Goal: Transaction & Acquisition: Purchase product/service

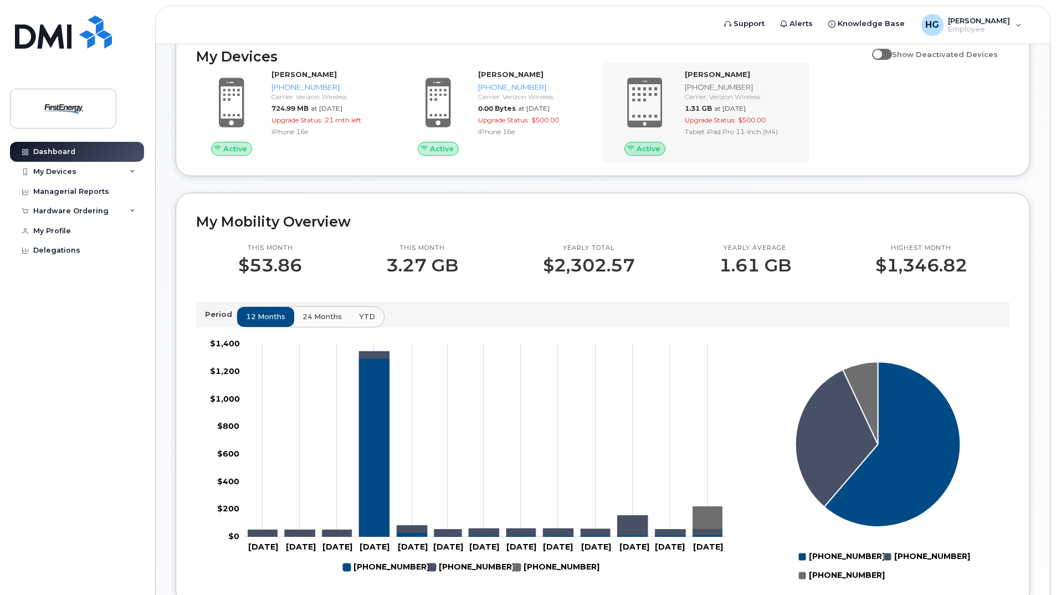
scroll to position [166, 0]
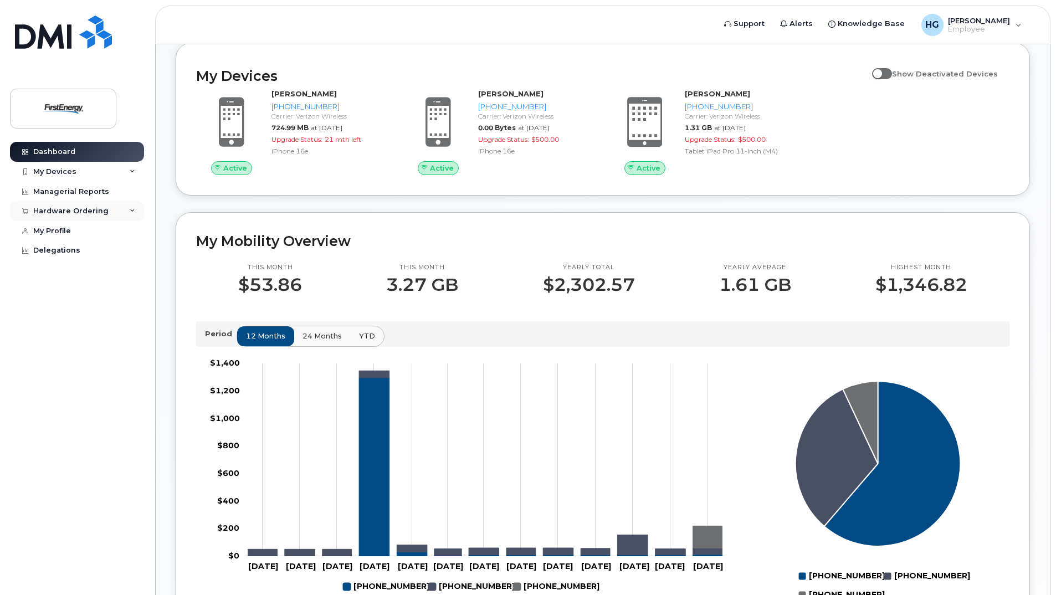
click at [132, 211] on icon at bounding box center [133, 211] width 6 height 6
click at [60, 253] on div "New Order" at bounding box center [59, 253] width 42 height 10
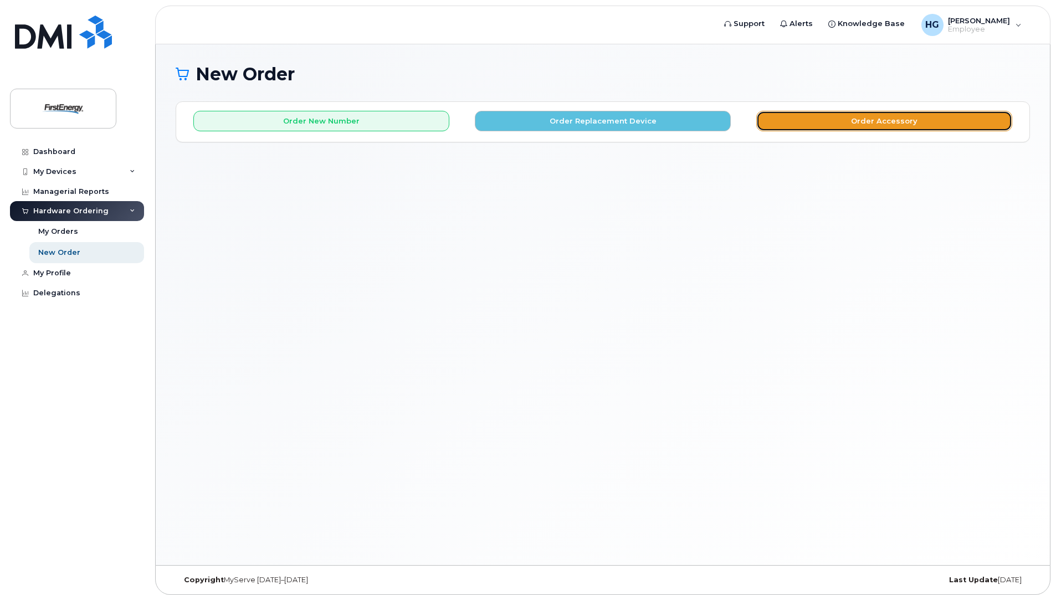
click at [858, 124] on button "Order Accessory" at bounding box center [885, 121] width 256 height 21
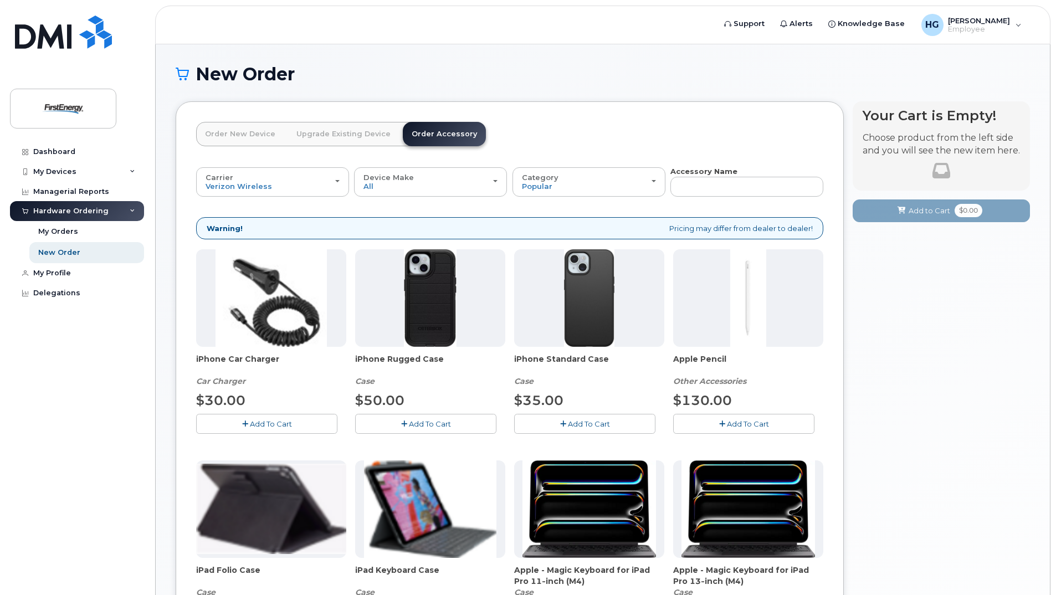
click at [576, 421] on span "Add To Cart" at bounding box center [589, 424] width 42 height 9
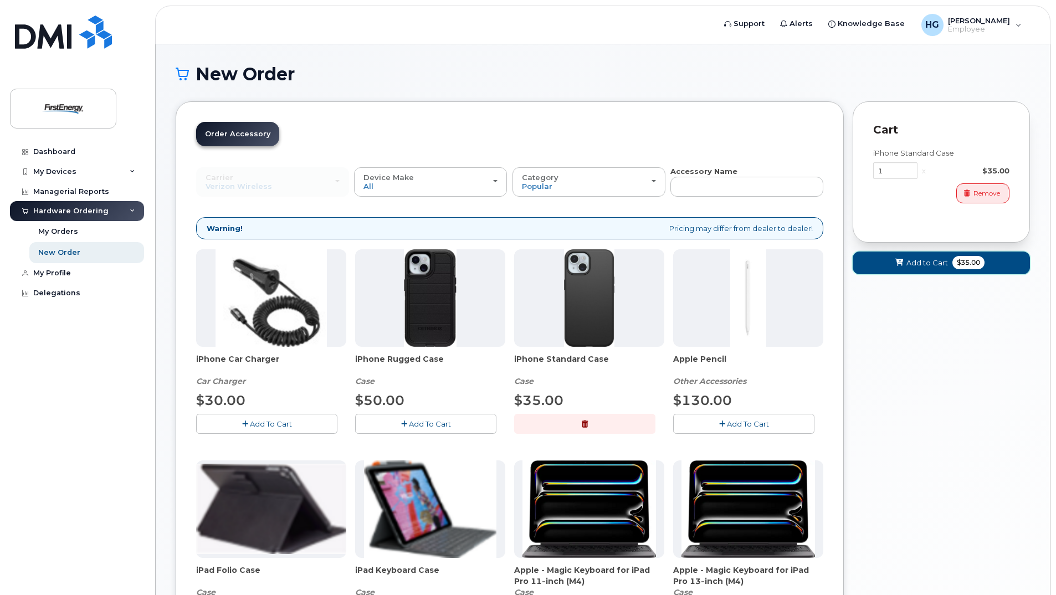
click at [925, 260] on span "Add to Cart" at bounding box center [928, 263] width 42 height 11
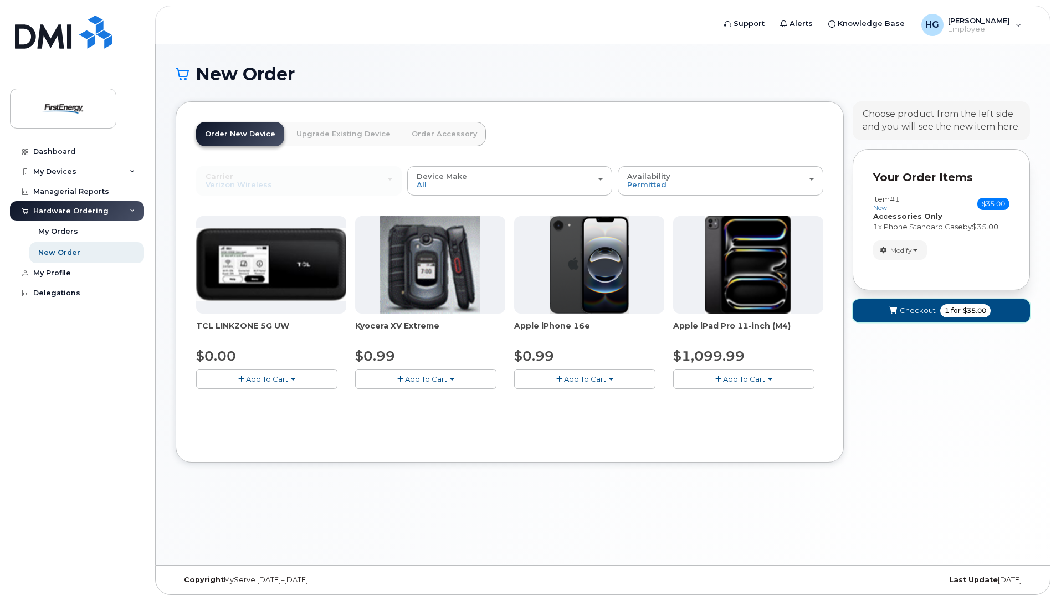
click at [958, 311] on span "for" at bounding box center [956, 311] width 14 height 10
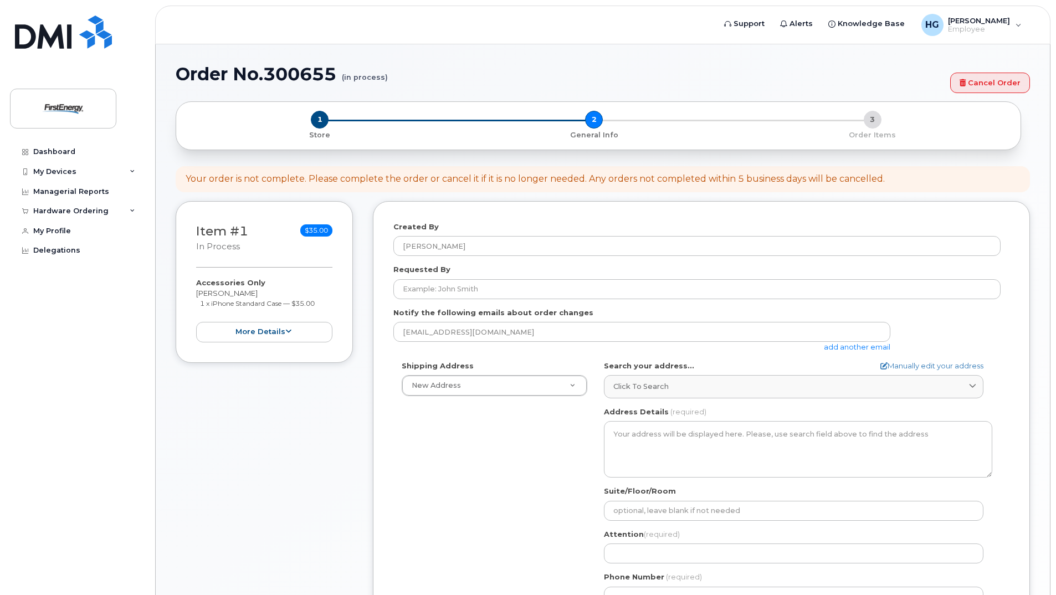
select select
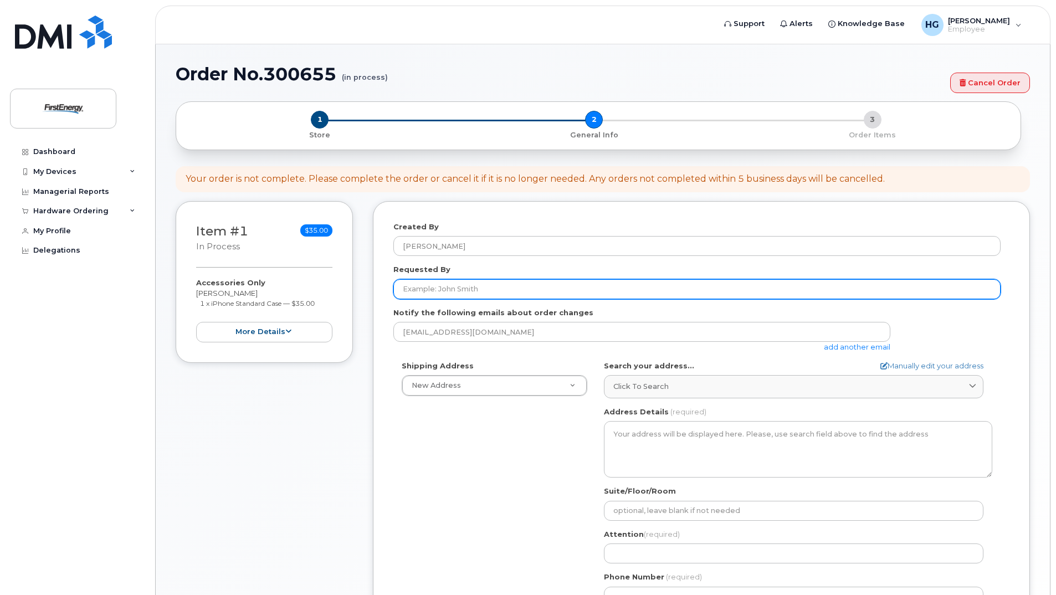
click at [437, 290] on input "Requested By" at bounding box center [696, 289] width 607 height 20
type input "[PERSON_NAME]"
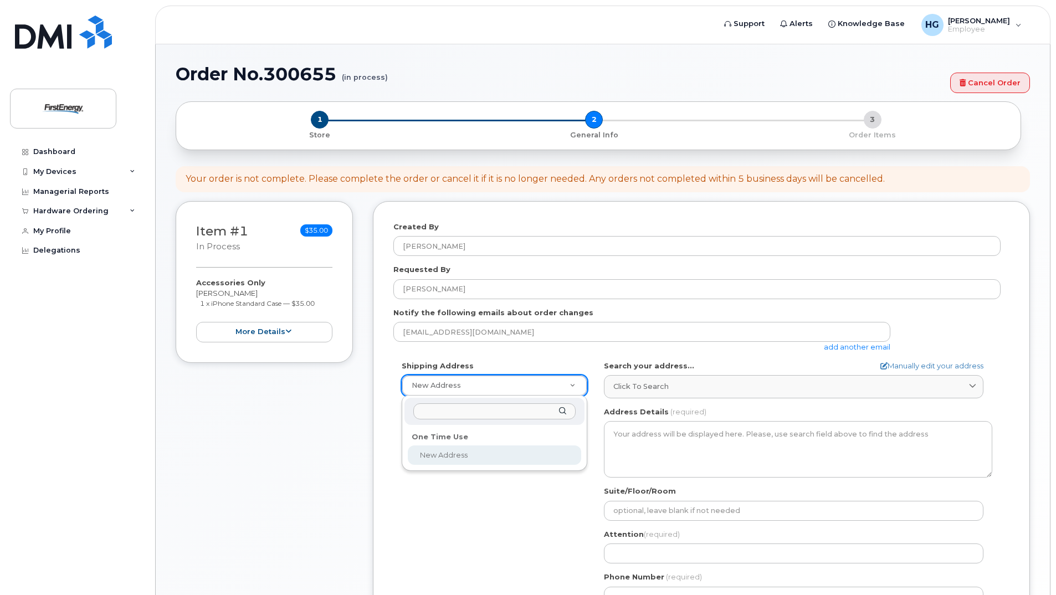
click at [433, 413] on input "text" at bounding box center [494, 411] width 162 height 16
type input "49 Montclair Ave, Nutley NJ 07110"
click at [444, 411] on input "49 Montclair Ave, Nutley NJ 07110" at bounding box center [494, 411] width 162 height 16
select select
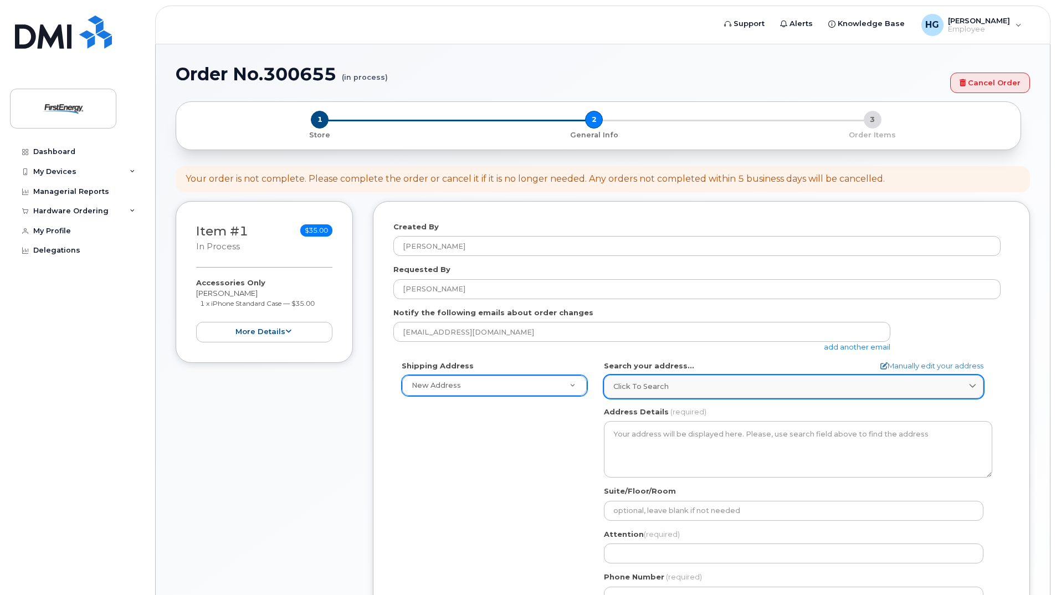
click at [650, 387] on span "Click to search" at bounding box center [641, 386] width 55 height 11
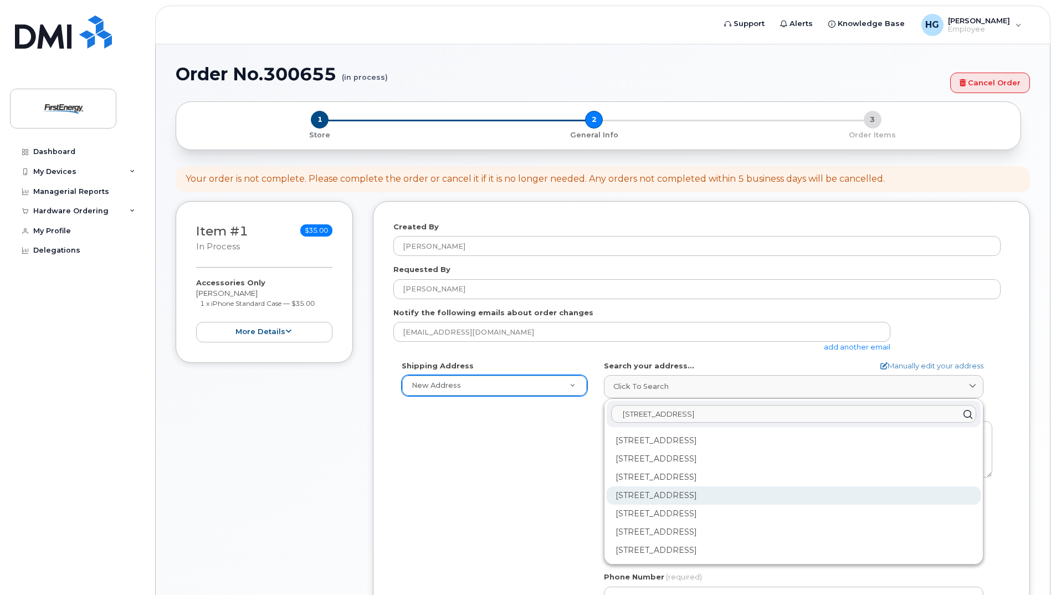
type input "49 Montclair Avenue"
click at [699, 494] on div "49 Montclair Ave Nutley NJ 07110-1123" at bounding box center [794, 496] width 374 height 18
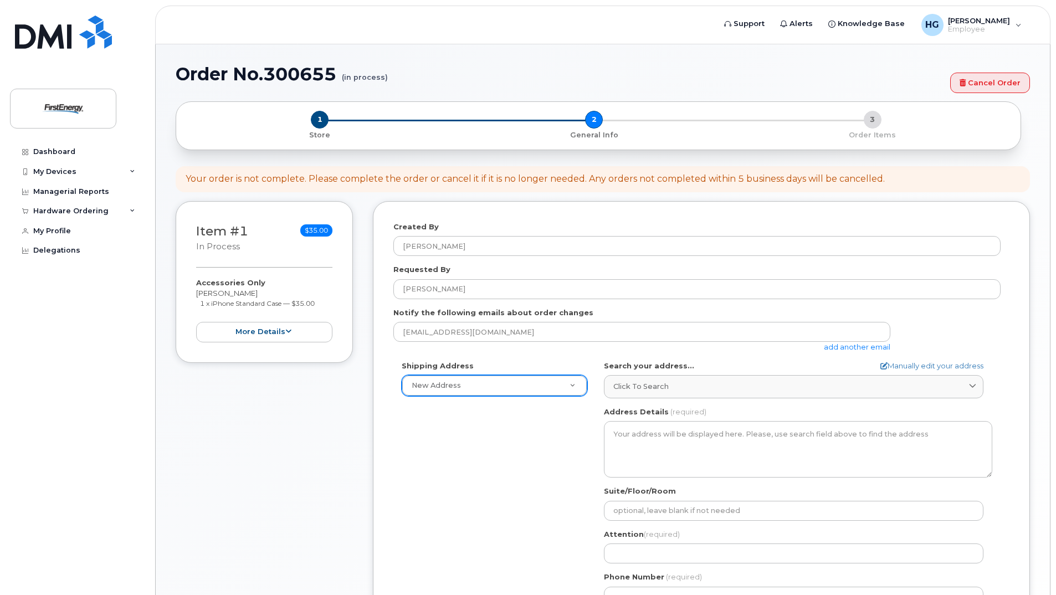
select select
type textarea "49 Montclair Ave NUTLEY NJ 07110-1123 UNITED STATES"
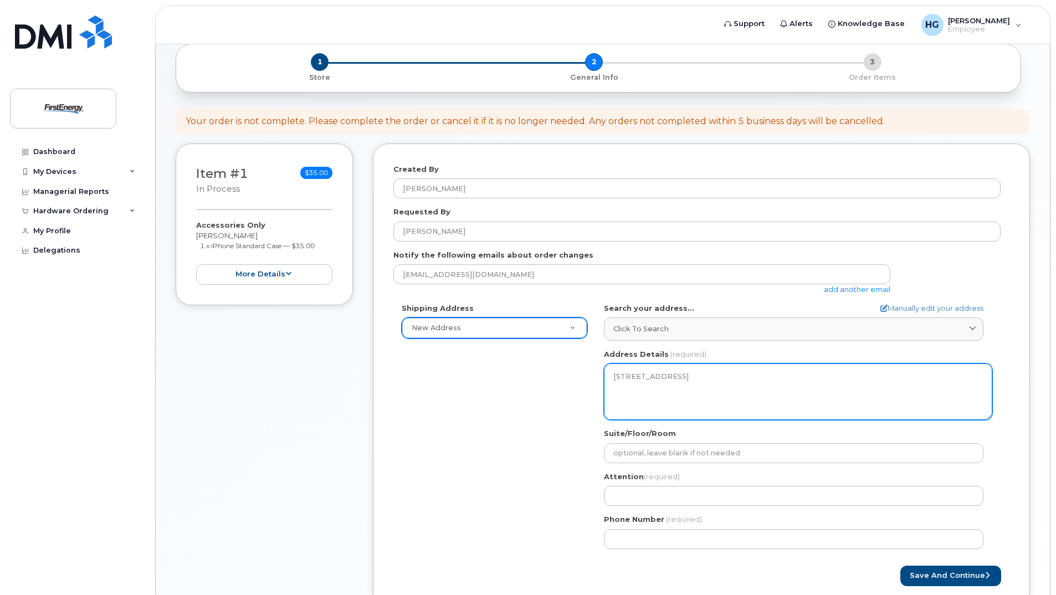
scroll to position [111, 0]
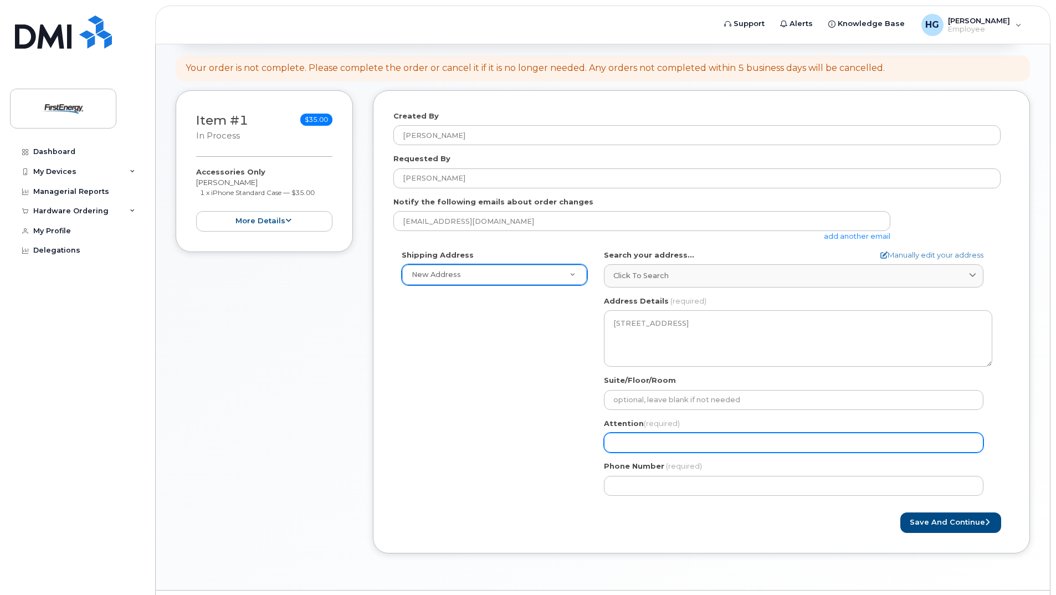
click at [626, 444] on input "Attention (required)" at bounding box center [794, 443] width 380 height 20
select select
type input "T"
select select
type input "Th"
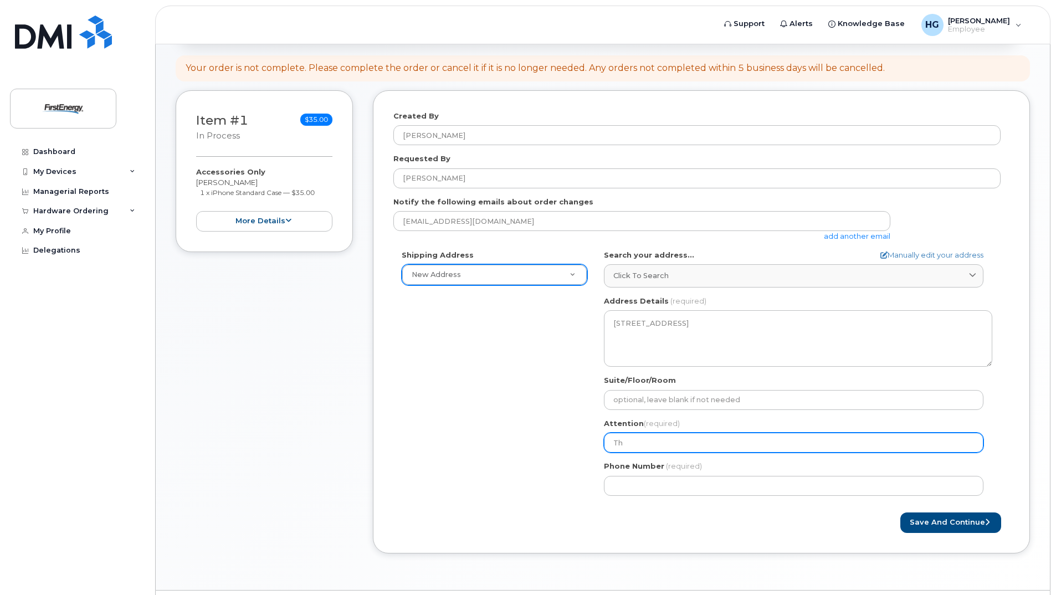
select select
type input "The"
select select
type input "Ther"
select select
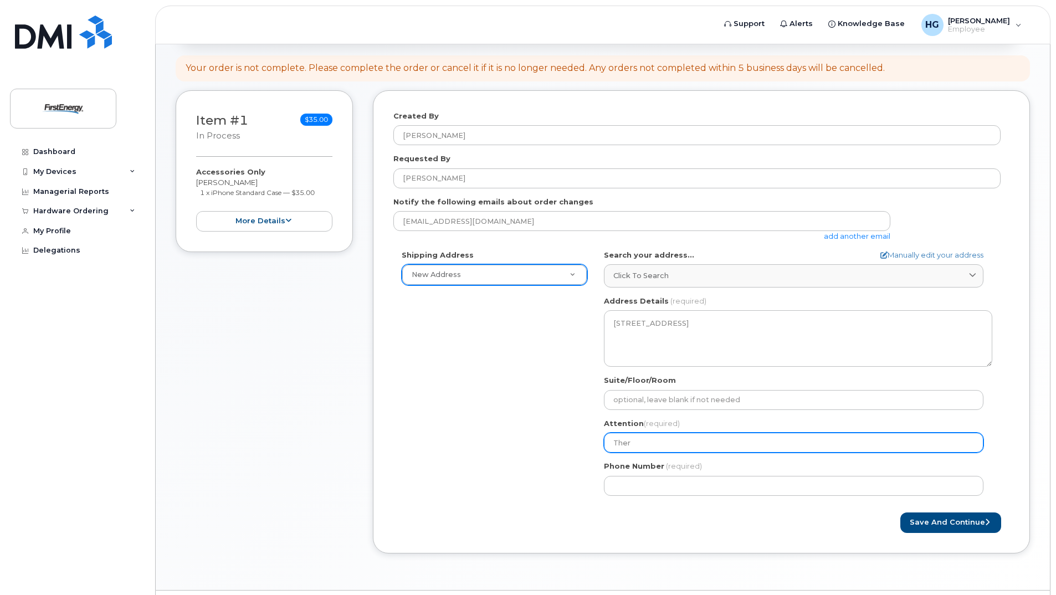
type input "There"
select select
type input "Theres"
select select
type input "Theresa"
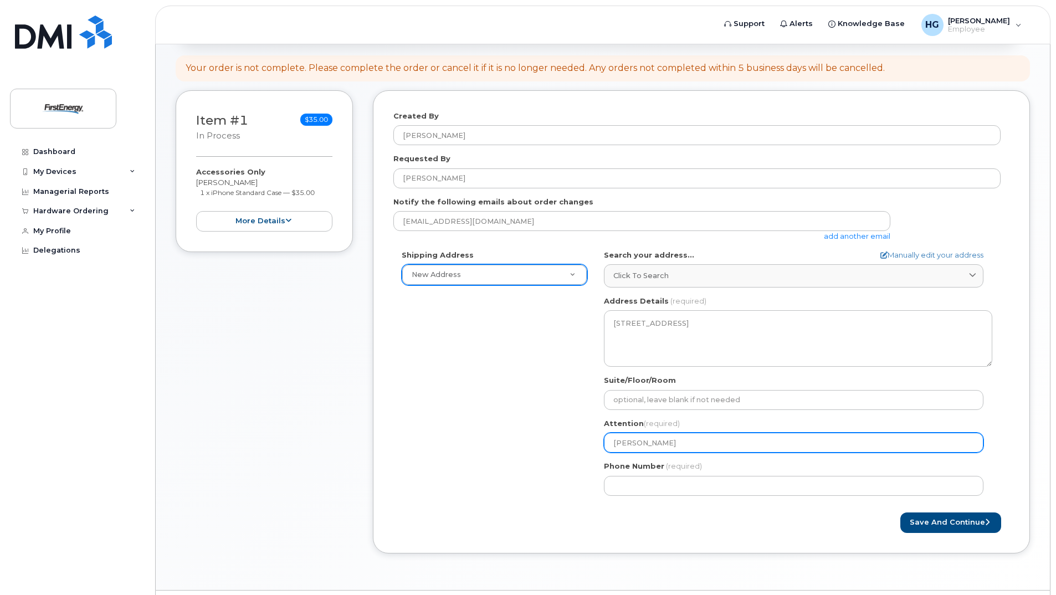
select select
type input "Theresa M"
select select
type input "Theresa Me"
select select
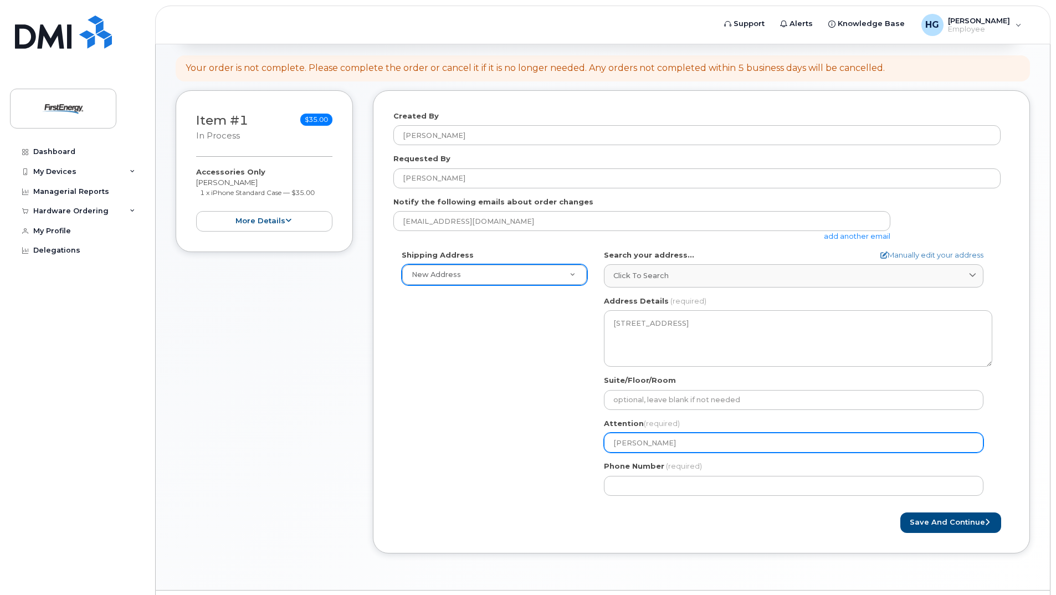
type input "Theresa Mer"
select select
type input "Theresa Merc"
select select
type input "Theresa Merca"
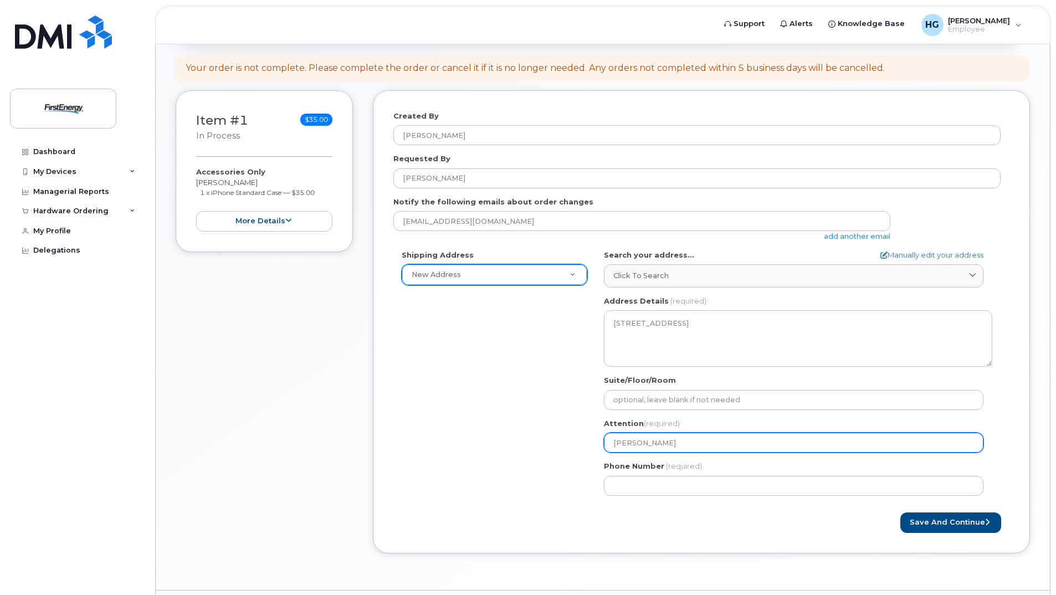
select select
type input "Theresa Mercad"
select select
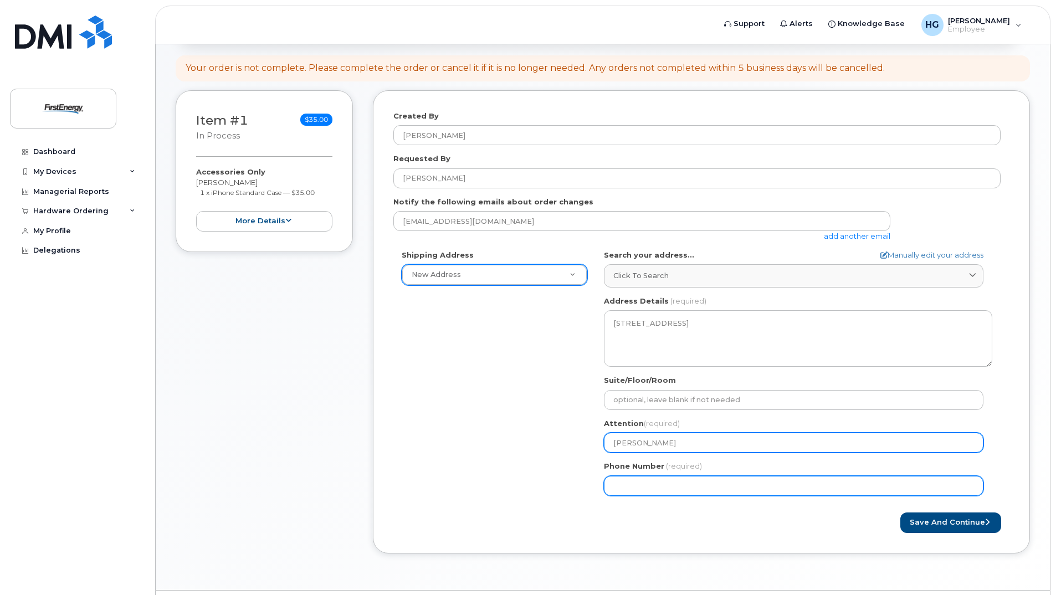
type input "Theresa Mercado"
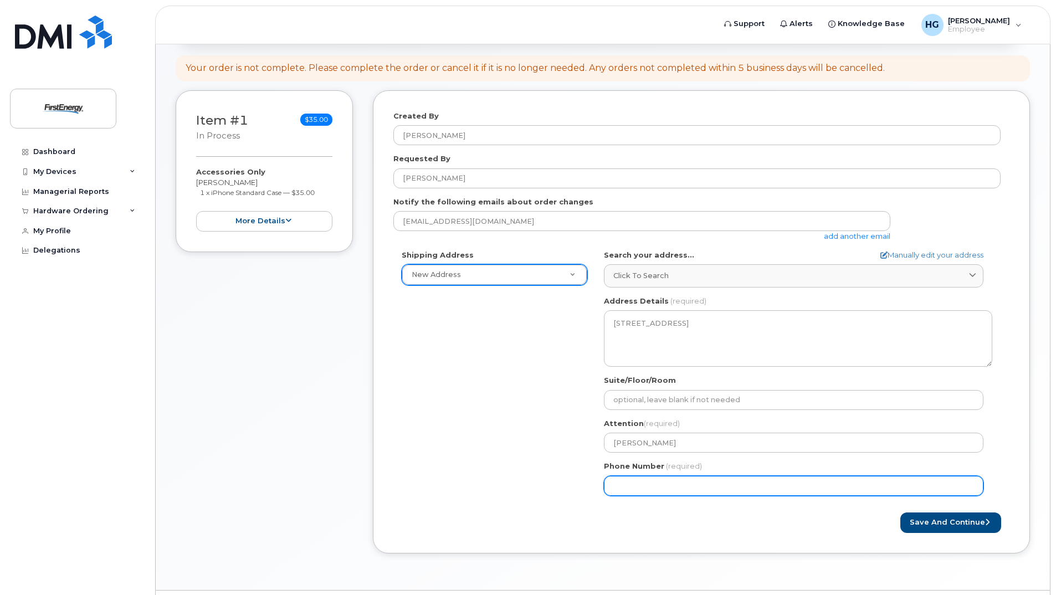
click at [643, 487] on input "Phone Number" at bounding box center [794, 486] width 380 height 20
type input "973766283"
select select
type input "9737662835"
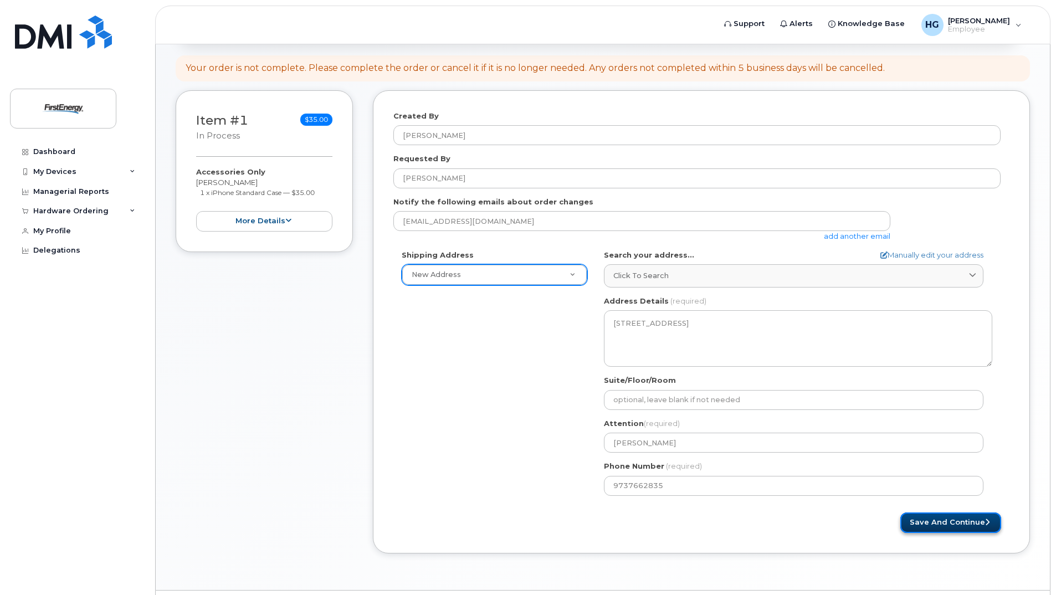
click at [960, 524] on button "Save and Continue" at bounding box center [951, 523] width 101 height 21
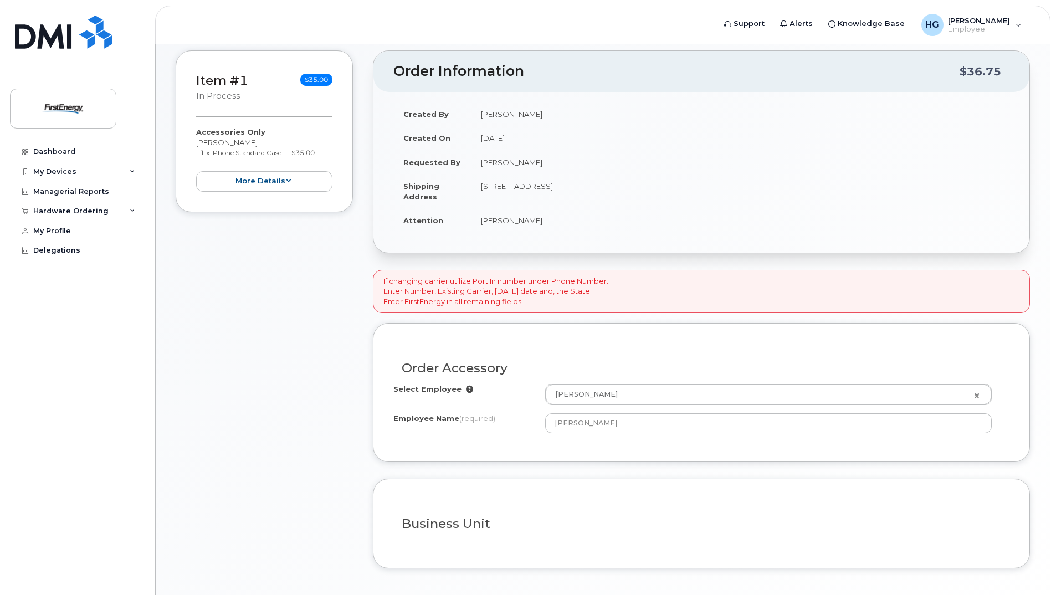
scroll to position [166, 0]
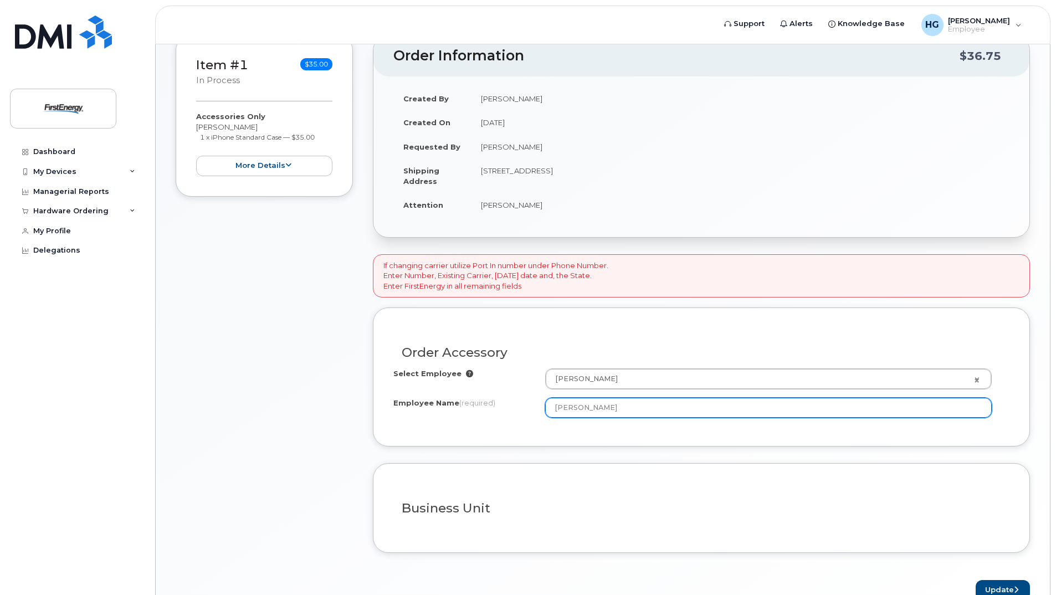
drag, startPoint x: 614, startPoint y: 405, endPoint x: 529, endPoint y: 410, distance: 85.5
click at [536, 406] on div "Employee Name (required) [PERSON_NAME]" at bounding box center [701, 408] width 616 height 20
type input "[PERSON_NAME]"
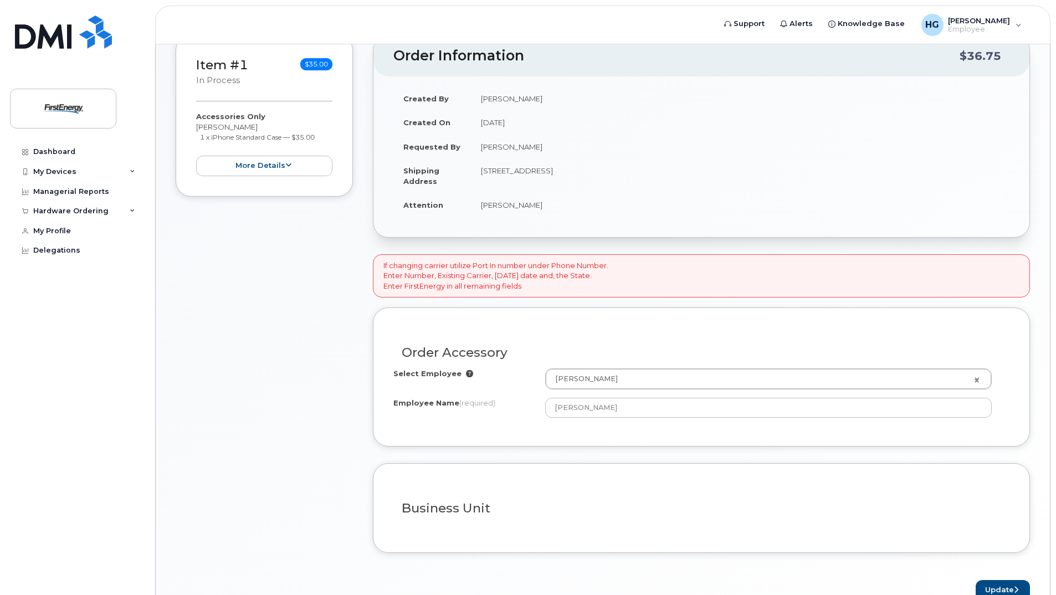
click at [466, 376] on icon at bounding box center [469, 373] width 7 height 7
click at [466, 373] on icon at bounding box center [469, 373] width 7 height 7
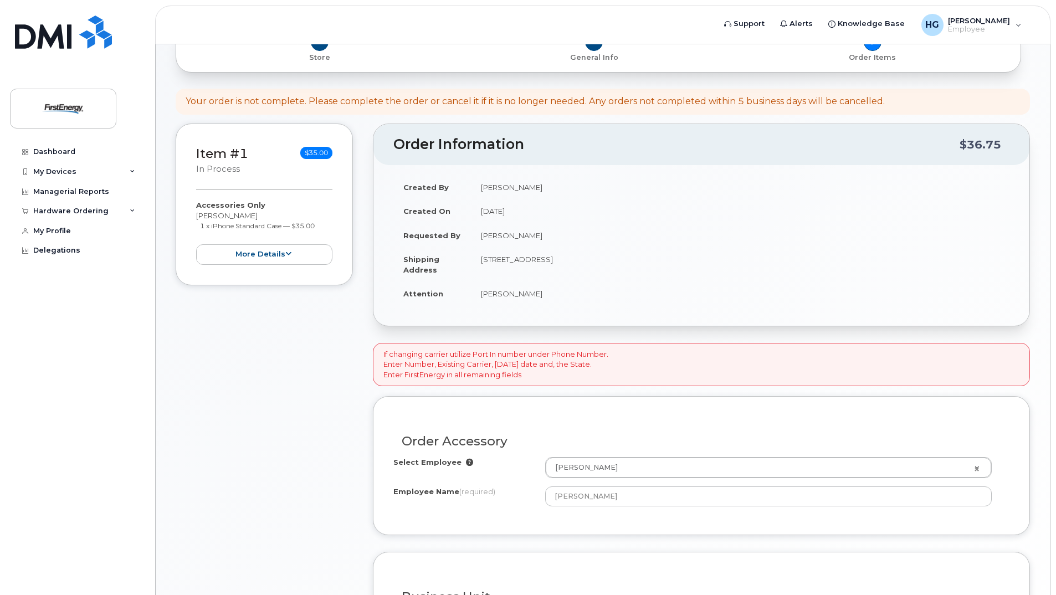
scroll to position [0, 0]
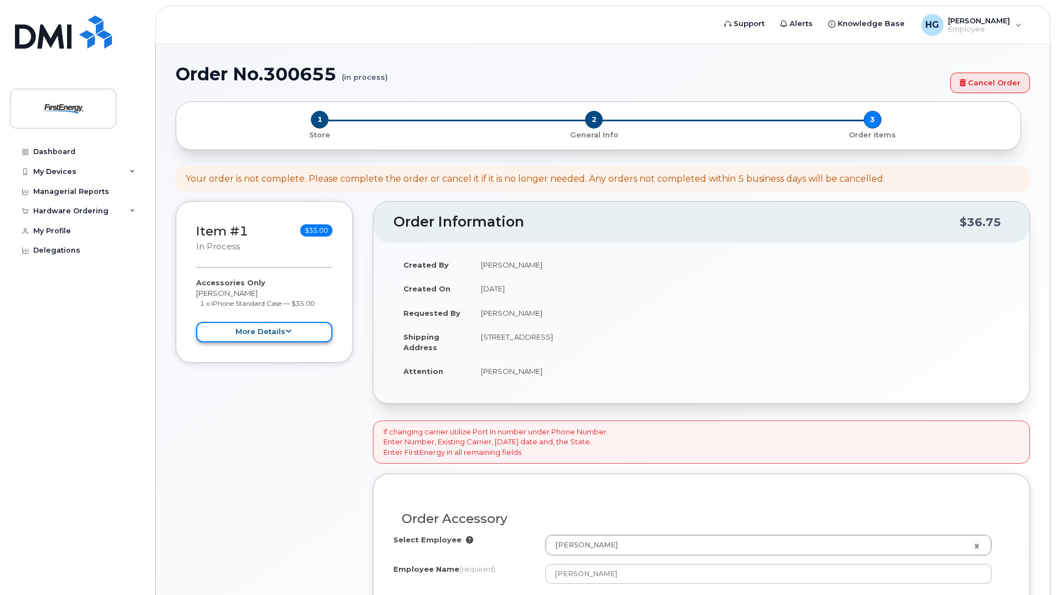
click at [268, 333] on button "more details" at bounding box center [264, 332] width 136 height 21
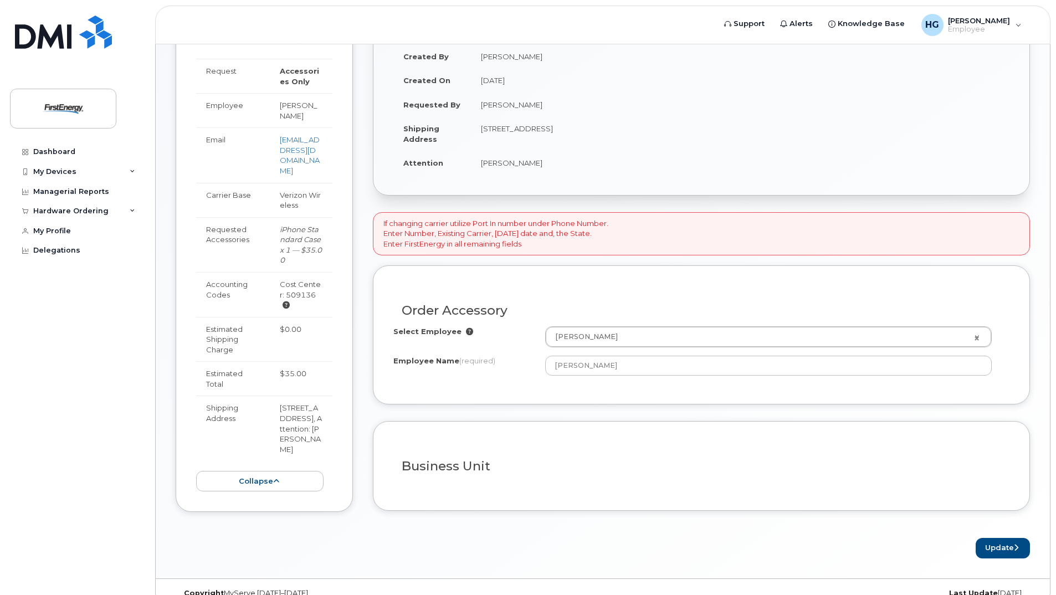
scroll to position [222, 0]
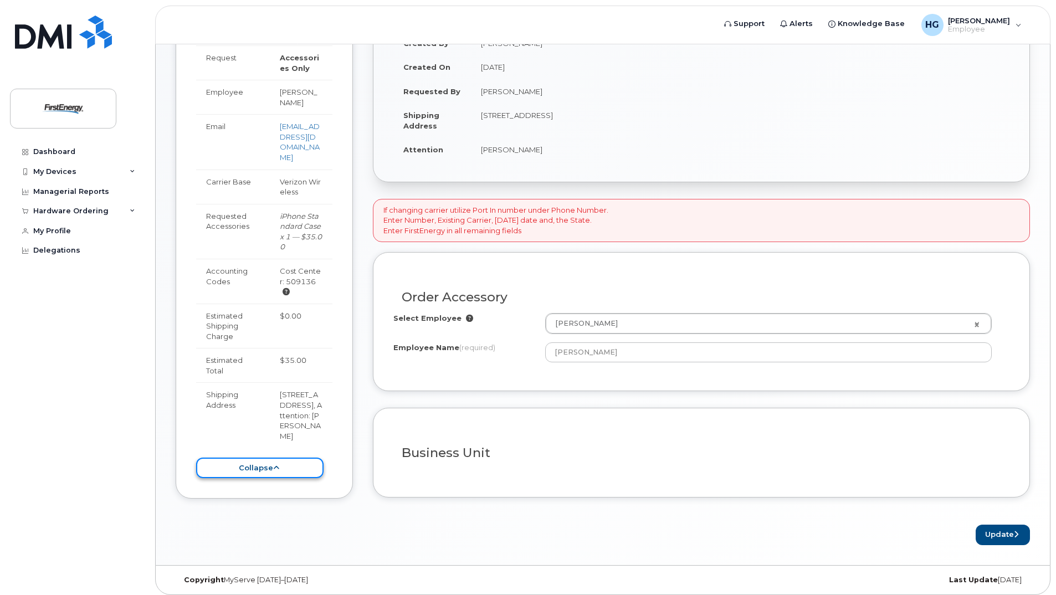
click at [275, 464] on icon at bounding box center [276, 467] width 6 height 7
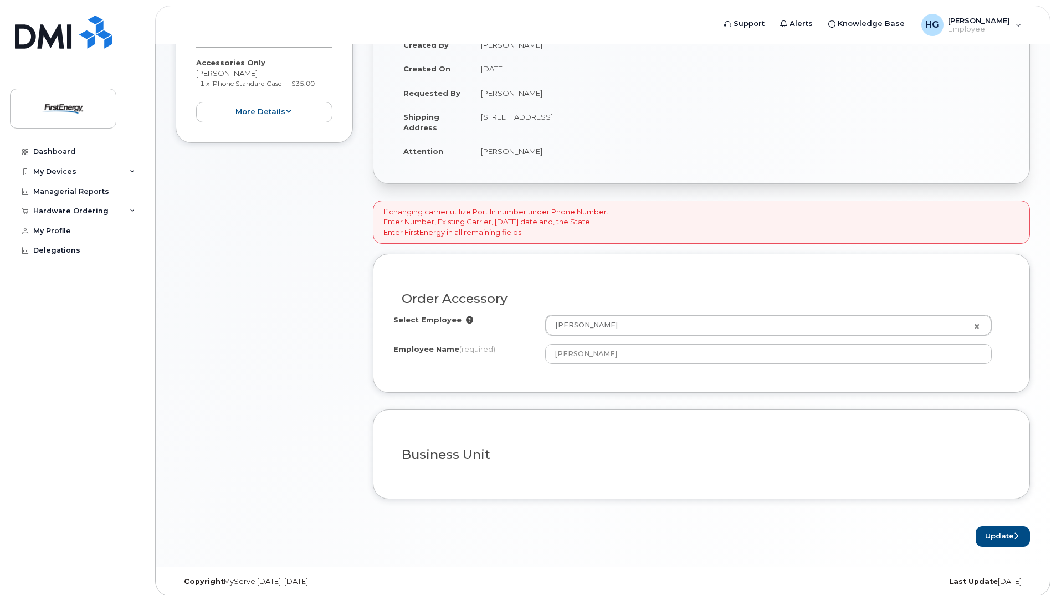
scroll to position [227, 0]
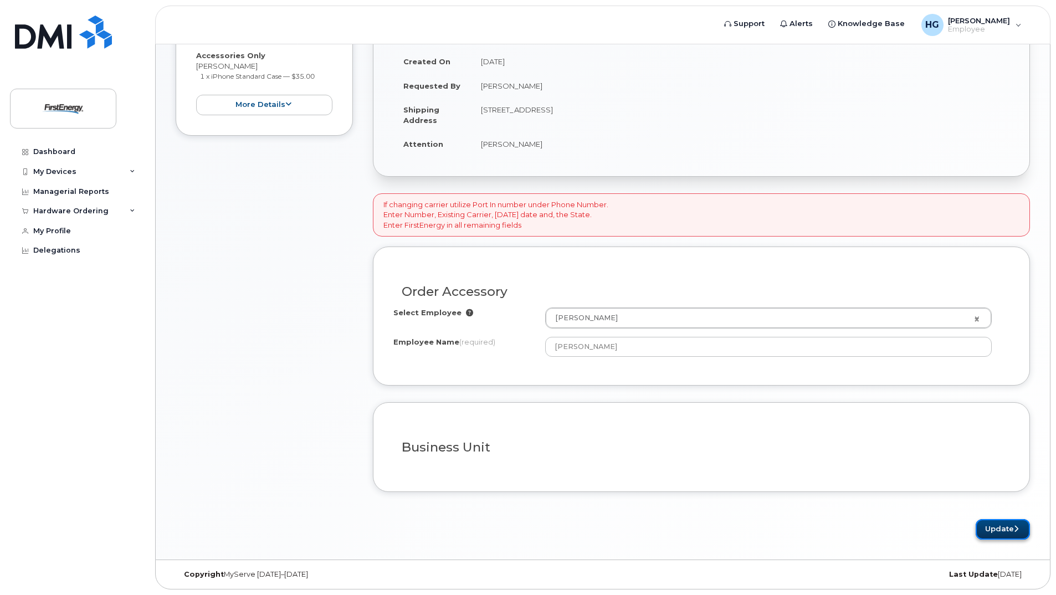
click at [1001, 532] on button "Update" at bounding box center [1003, 529] width 54 height 21
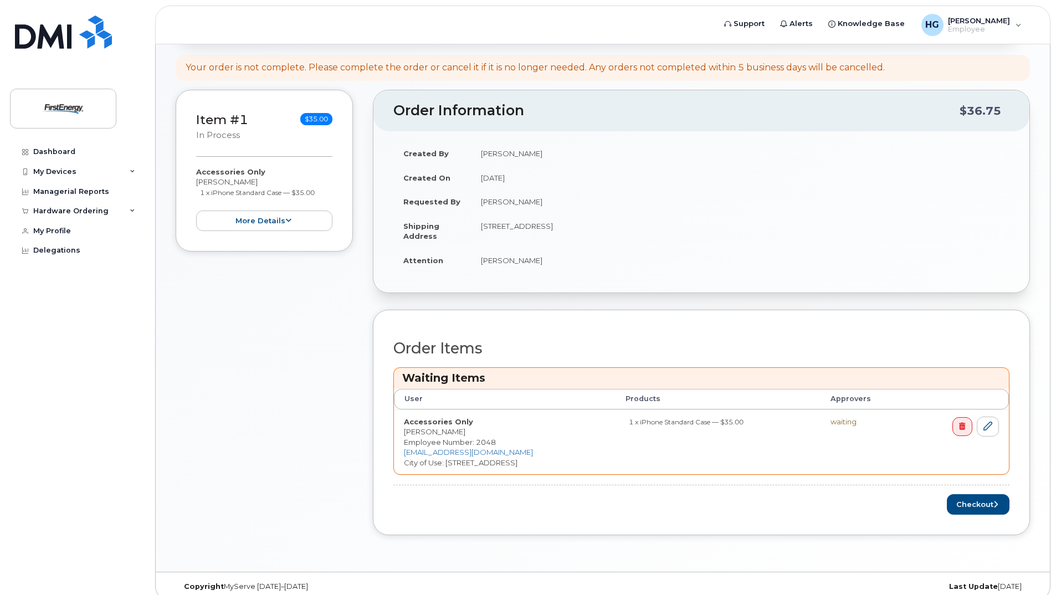
scroll to position [171, 0]
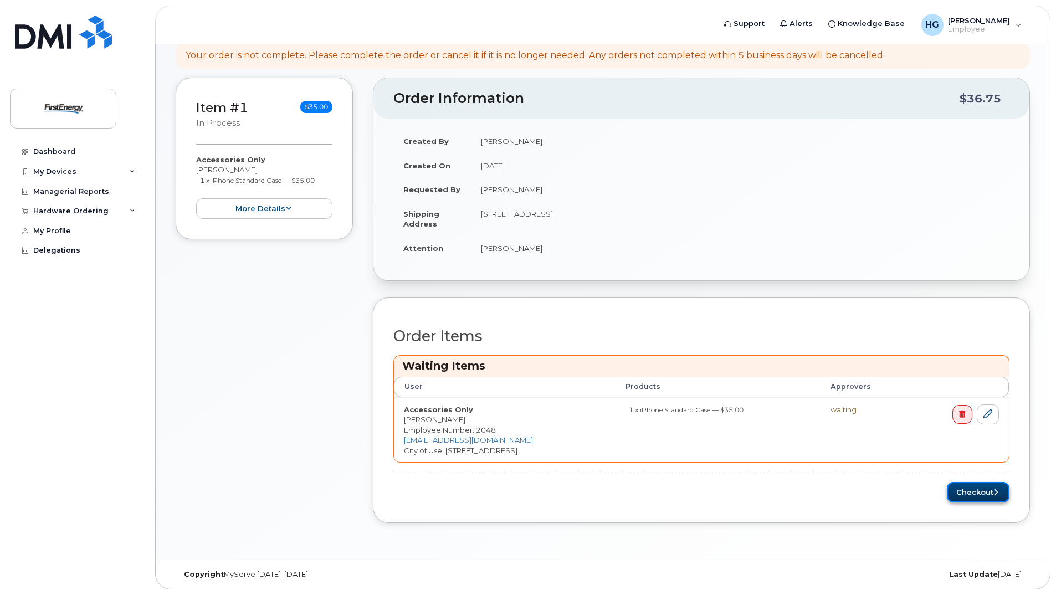
click at [983, 491] on button "Checkout" at bounding box center [978, 492] width 63 height 21
